Goal: Information Seeking & Learning: Learn about a topic

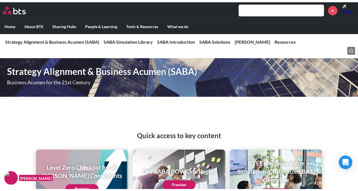
scroll to position [878, 0]
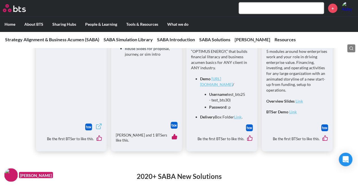
click at [267, 12] on input "text" at bounding box center [281, 8] width 85 height 11
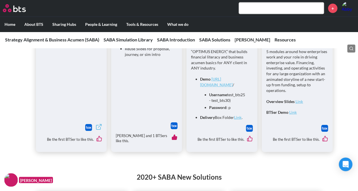
click at [257, 5] on input "text" at bounding box center [281, 8] width 85 height 11
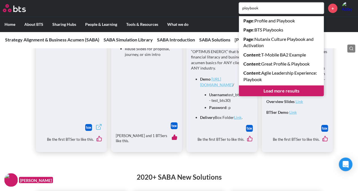
type input "playbook"
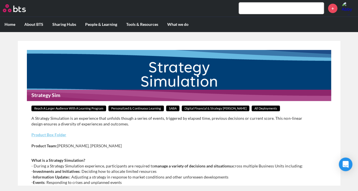
click at [268, 11] on input "text" at bounding box center [281, 8] width 85 height 11
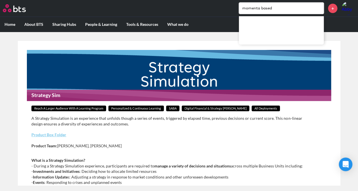
click at [280, 8] on input "momenta based" at bounding box center [281, 8] width 85 height 11
click at [258, 7] on input "momenta based simulation" at bounding box center [281, 8] width 85 height 11
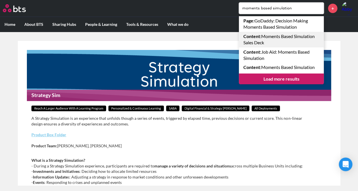
type input "moments based simulation"
click at [292, 41] on link "Content : Moments Based Simulation Sales Deck" at bounding box center [281, 40] width 85 height 16
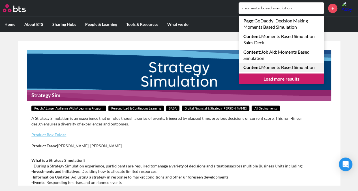
click at [294, 67] on link "Content : Moments Based Simulation" at bounding box center [281, 67] width 85 height 9
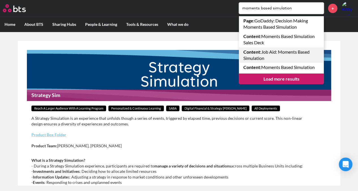
click at [291, 53] on link "Content : Job Aid: Moments Based Simulation" at bounding box center [281, 55] width 85 height 16
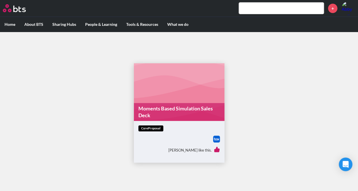
click at [186, 106] on link "Moments Based Simulation Sales Deck" at bounding box center [179, 112] width 91 height 18
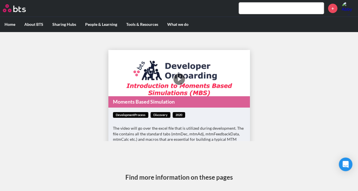
click at [262, 8] on input "text" at bounding box center [281, 8] width 85 height 11
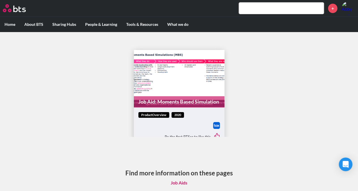
click at [170, 98] on link "Job Aid: Moments Based Simulation" at bounding box center [179, 101] width 91 height 11
click at [253, 8] on input "text" at bounding box center [281, 8] width 85 height 11
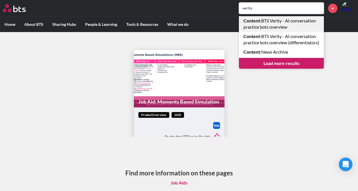
type input "verity"
click at [283, 24] on link "Content : BTS Verity - AI conversation practice bots overview" at bounding box center [281, 24] width 85 height 16
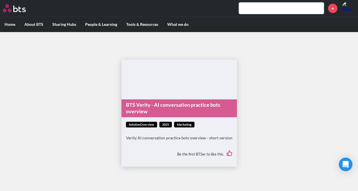
click at [194, 102] on link "BTS Verity - AI conversation practice bots overview" at bounding box center [180, 108] width 116 height 18
click at [195, 103] on link "BTS Verity - AI conversation practice bots overview" at bounding box center [180, 108] width 116 height 18
click at [173, 105] on link "BTS Verity - AI conversation practice bots overview" at bounding box center [180, 108] width 116 height 18
click at [189, 107] on link "BTS Verity - AI conversation practice bots overview" at bounding box center [180, 108] width 116 height 18
